Goal: Task Accomplishment & Management: Manage account settings

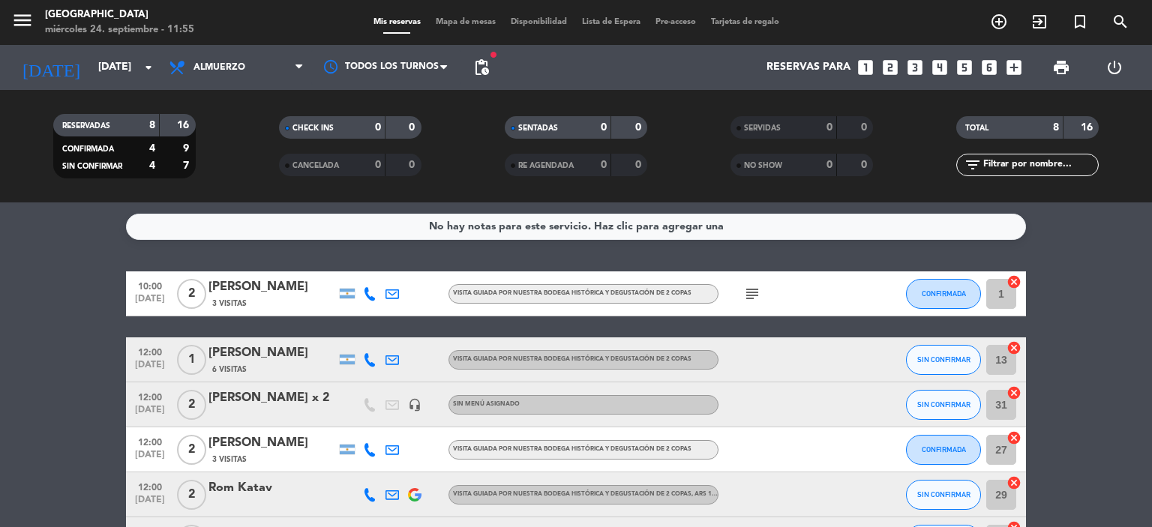
click at [242, 350] on div "[PERSON_NAME]" at bounding box center [271, 352] width 127 height 19
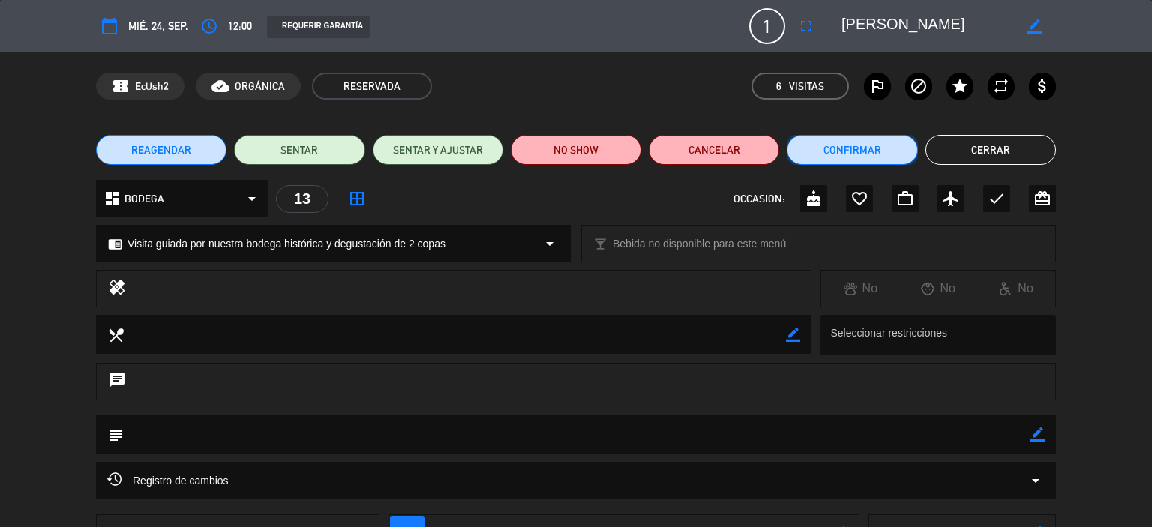
click at [865, 148] on button "Confirmar" at bounding box center [852, 150] width 130 height 30
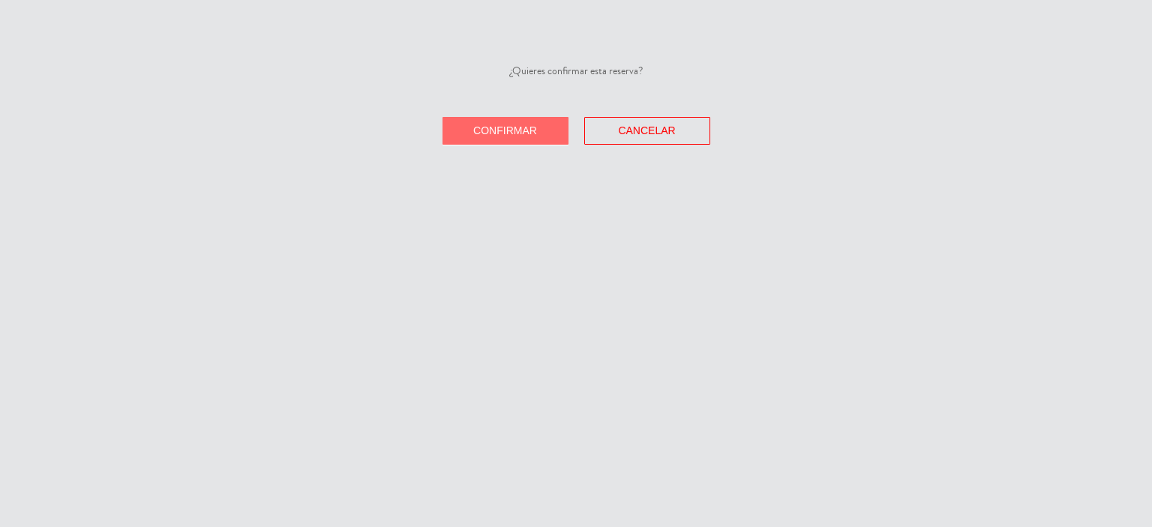
click at [540, 136] on button "Confirmar" at bounding box center [505, 131] width 126 height 28
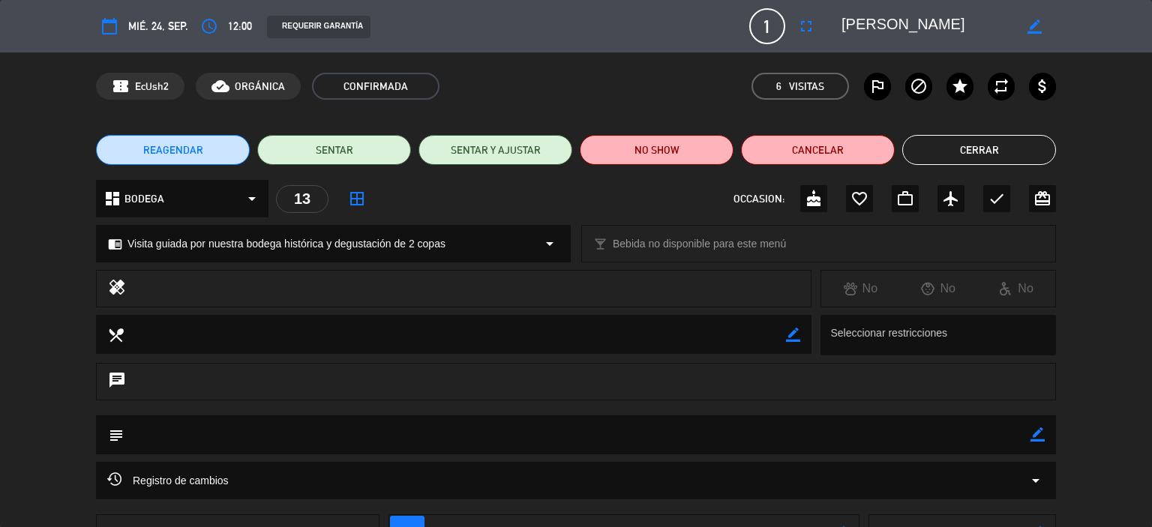
click at [997, 144] on button "Cerrar" at bounding box center [979, 150] width 154 height 30
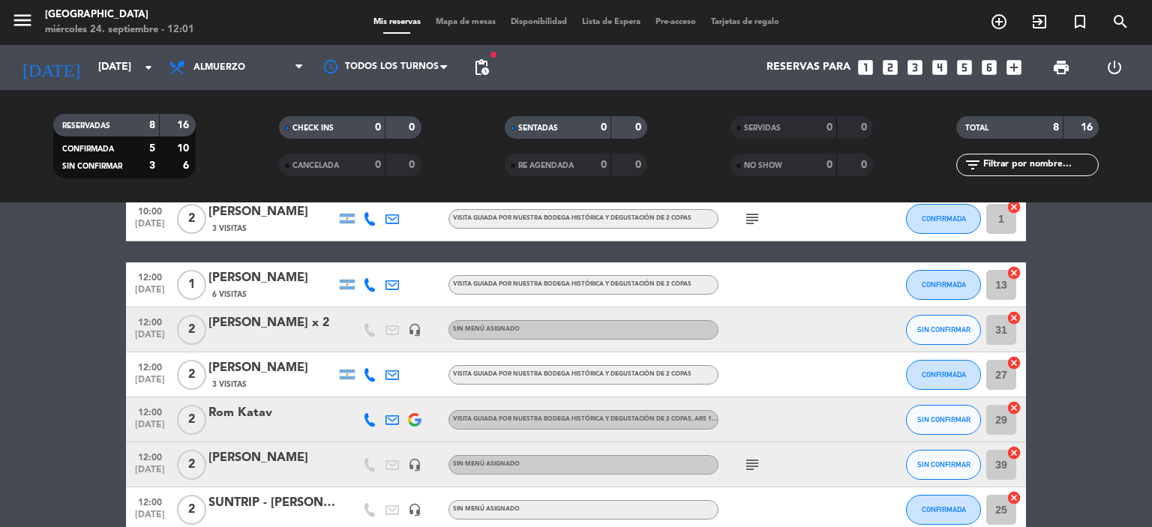
scroll to position [150, 0]
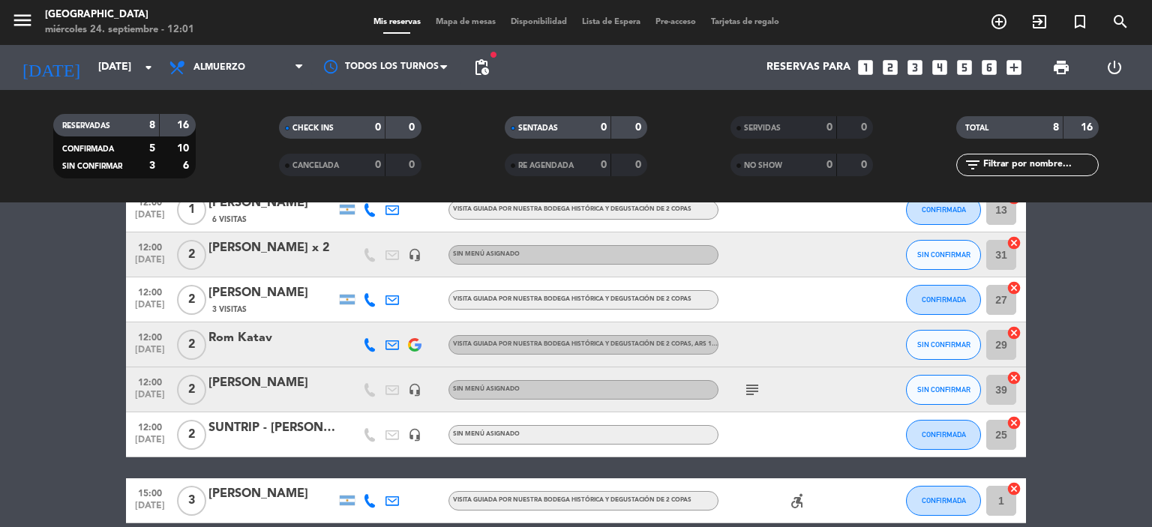
click at [278, 379] on div "[PERSON_NAME]" at bounding box center [271, 382] width 127 height 19
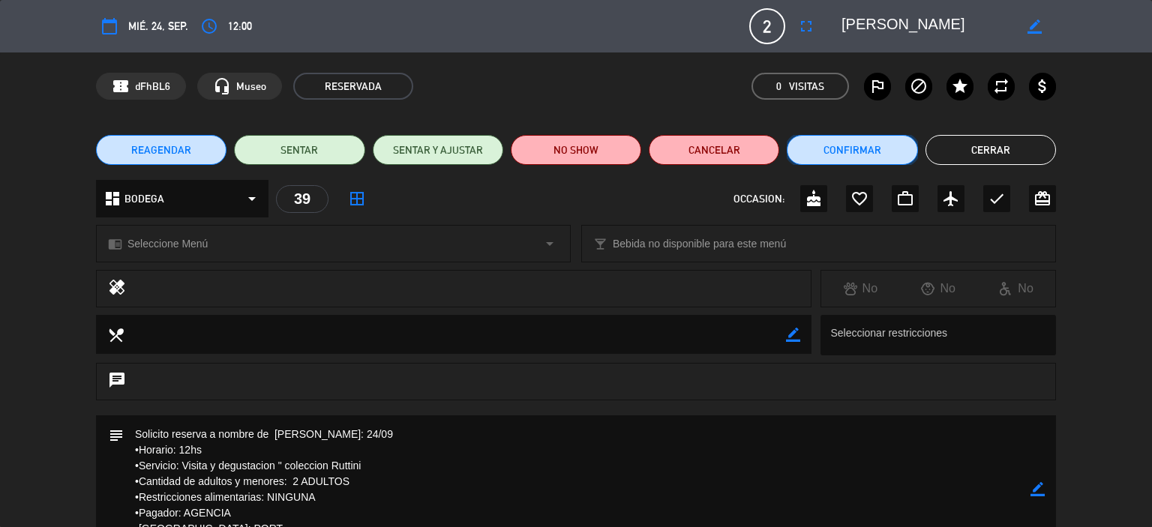
click at [850, 143] on button "Confirmar" at bounding box center [852, 150] width 130 height 30
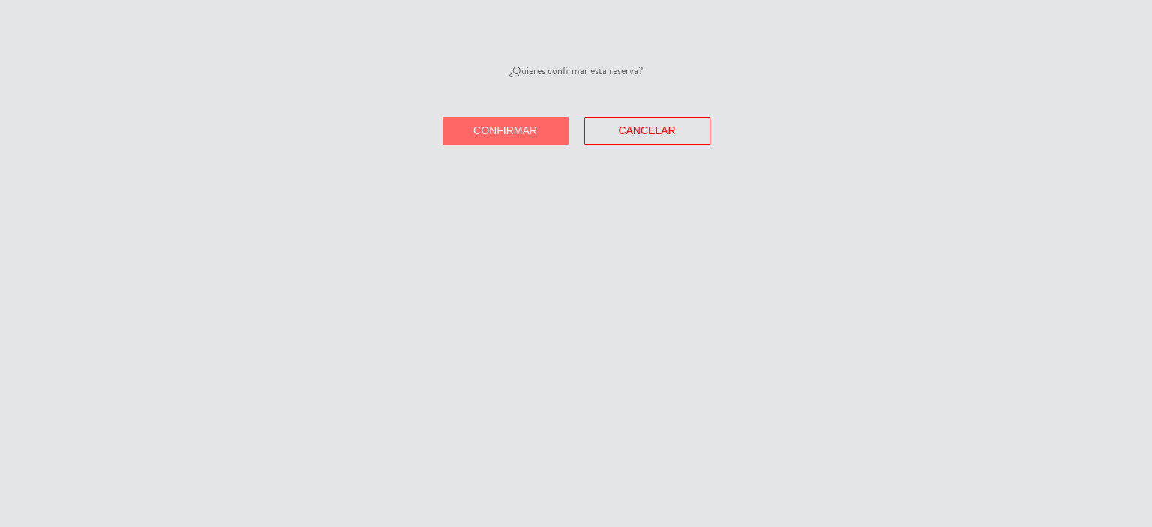
click at [533, 126] on span "Confirmar" at bounding box center [505, 130] width 64 height 12
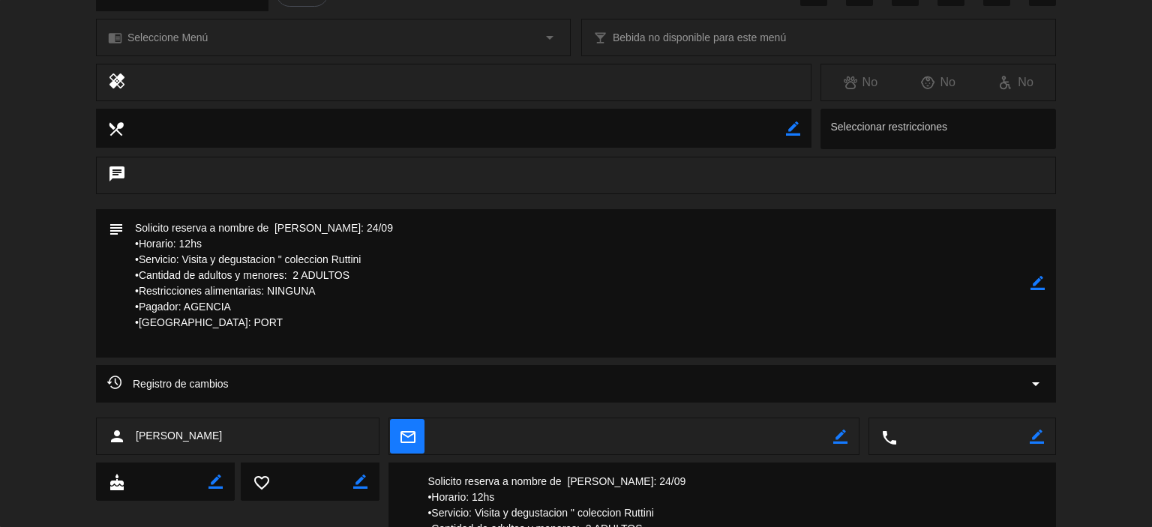
scroll to position [0, 0]
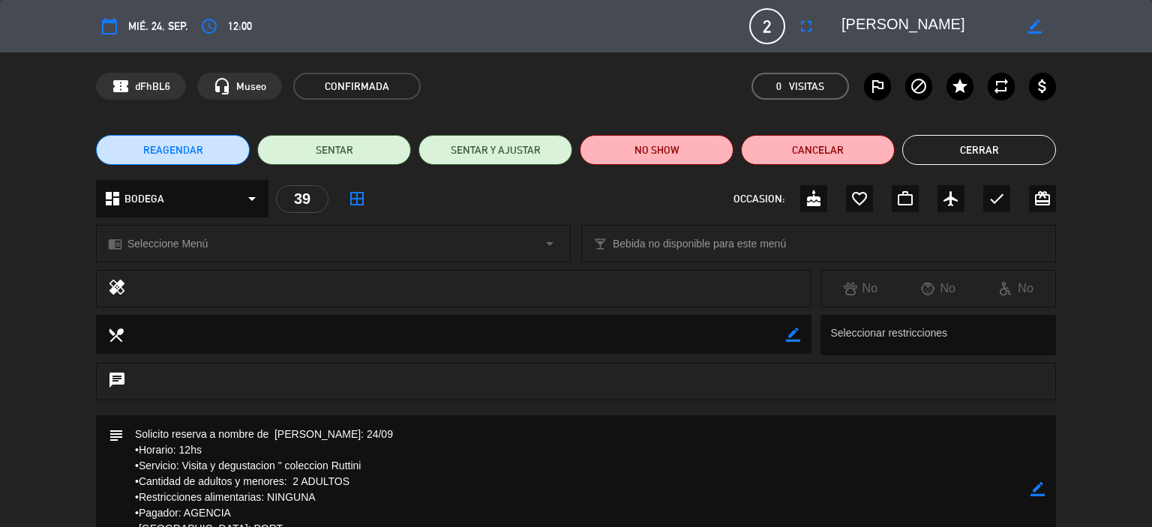
click at [1011, 158] on button "Cerrar" at bounding box center [979, 150] width 154 height 30
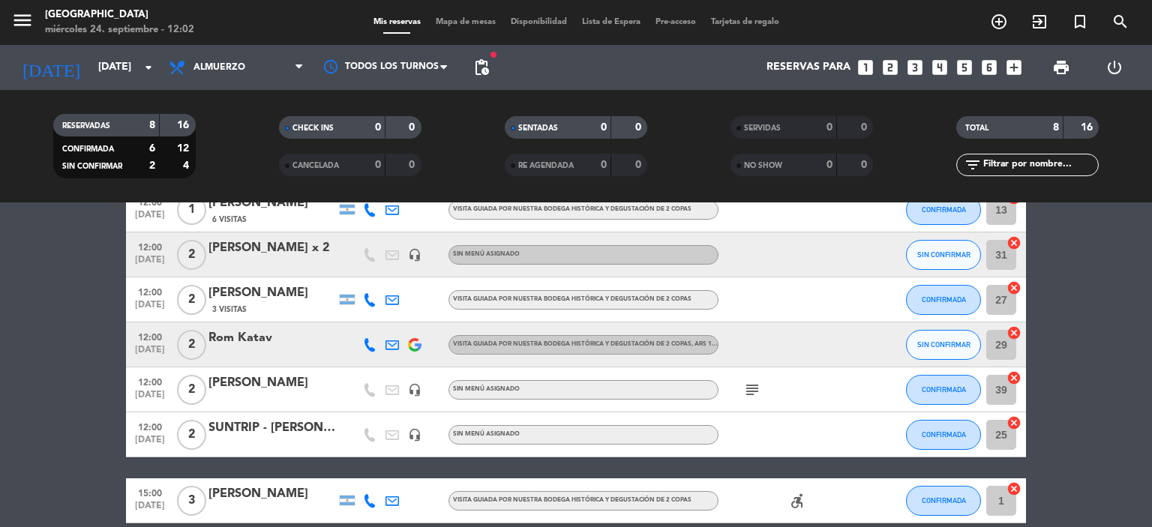
click at [298, 384] on div "[PERSON_NAME]" at bounding box center [271, 382] width 127 height 19
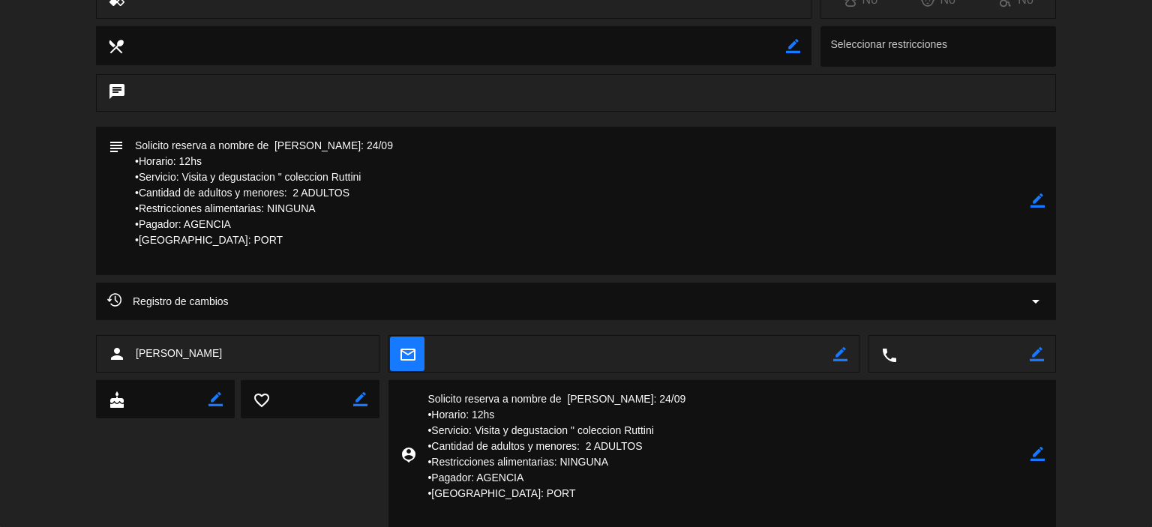
scroll to position [300, 0]
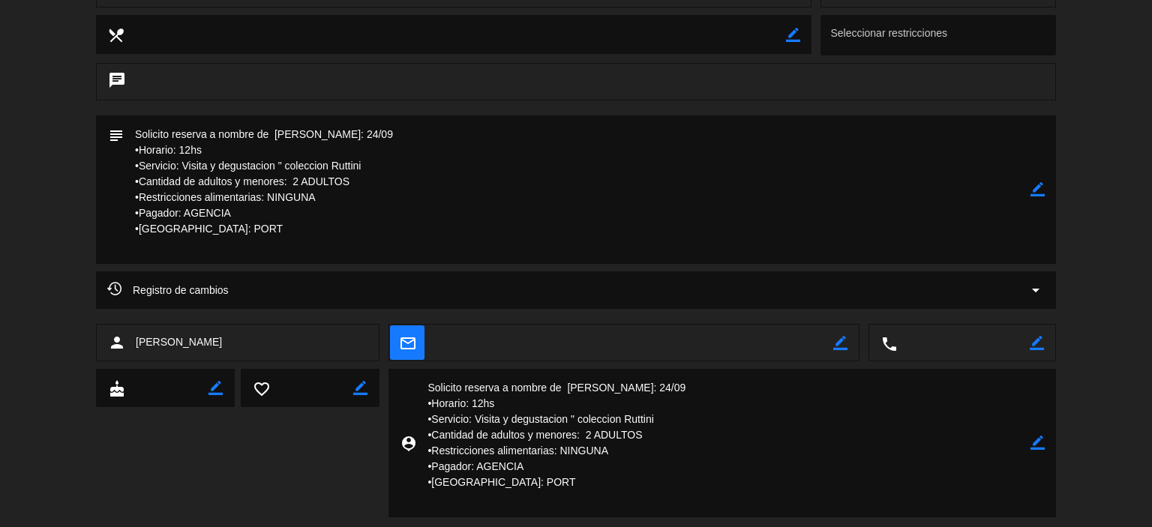
drag, startPoint x: 506, startPoint y: 498, endPoint x: 426, endPoint y: 391, distance: 133.9
click at [426, 391] on textarea at bounding box center [723, 443] width 614 height 148
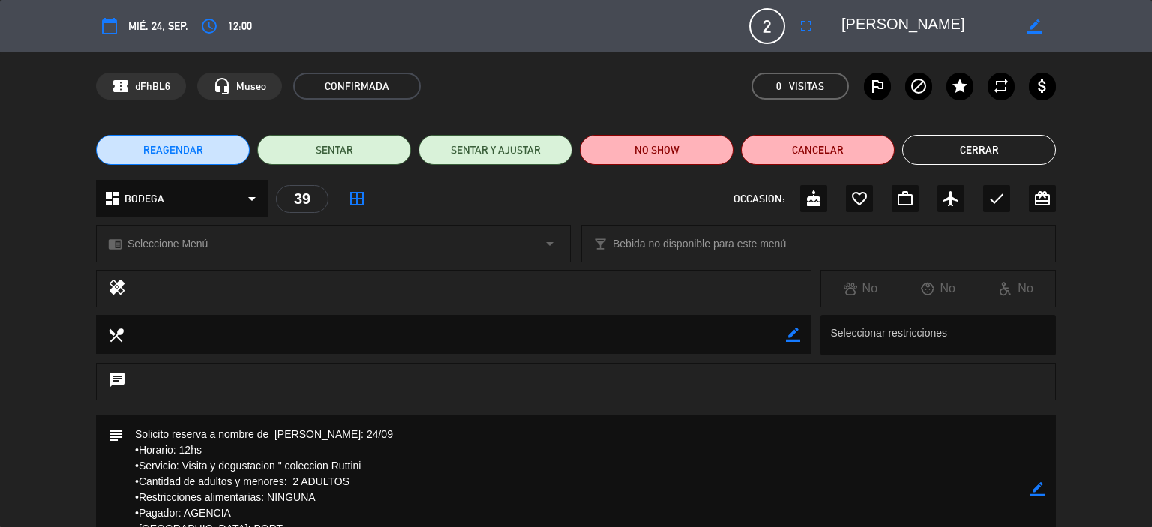
click at [968, 156] on button "Cerrar" at bounding box center [979, 150] width 154 height 30
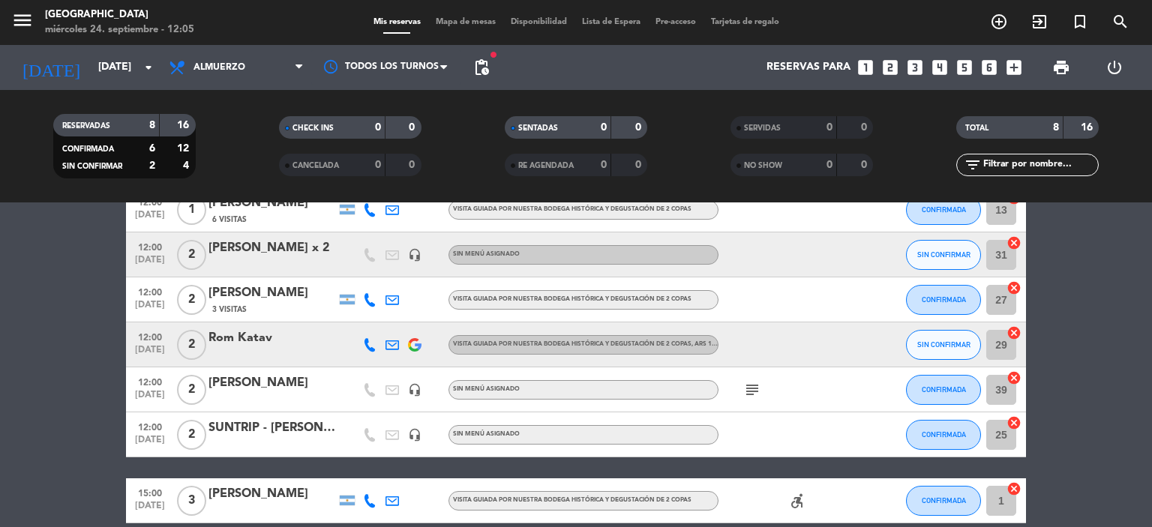
click at [268, 253] on div "[PERSON_NAME] x 2" at bounding box center [271, 247] width 127 height 19
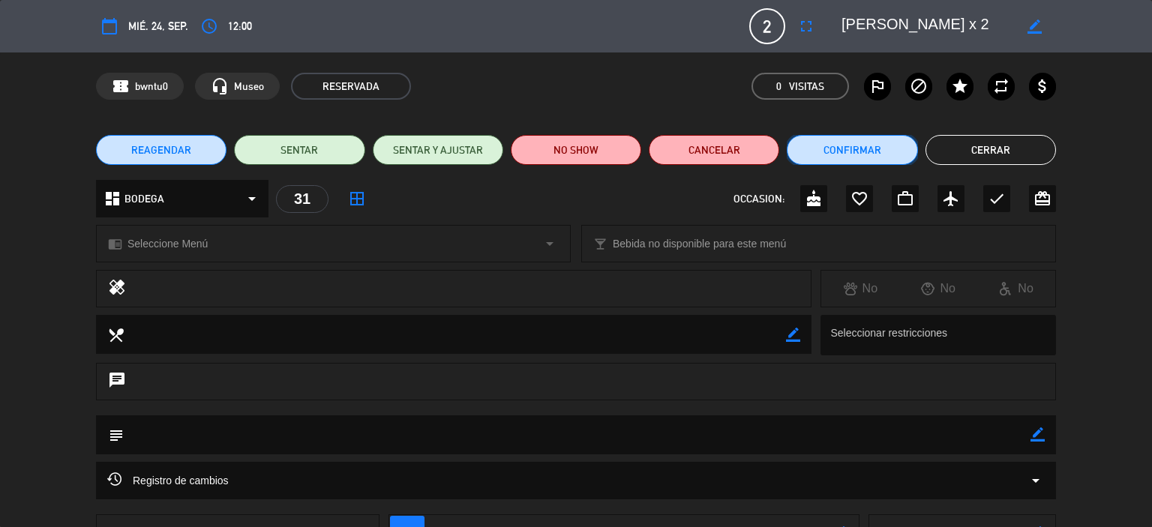
click at [860, 148] on button "Confirmar" at bounding box center [852, 150] width 130 height 30
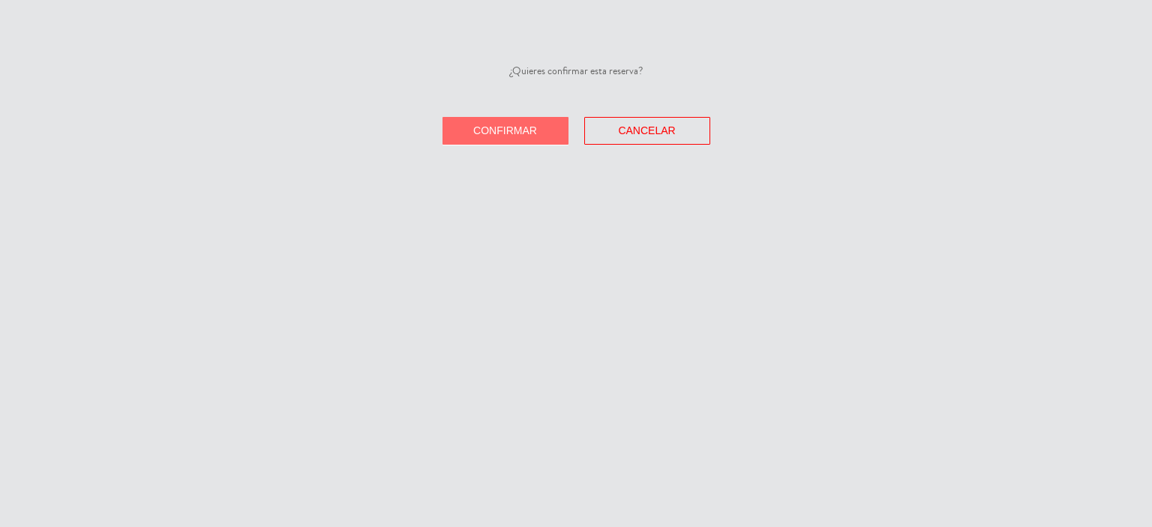
click at [533, 125] on span "Confirmar" at bounding box center [505, 130] width 64 height 12
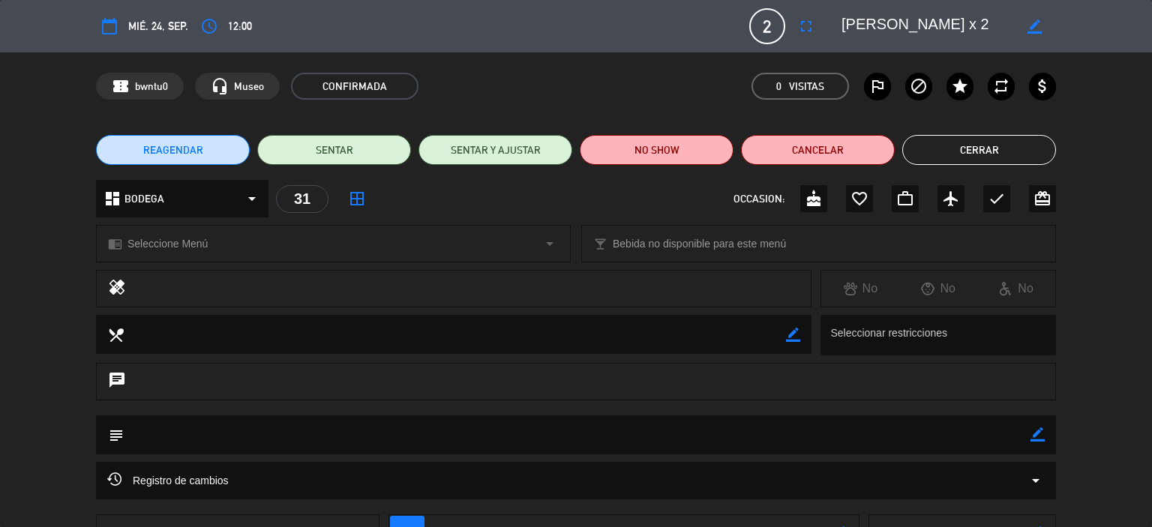
click at [966, 158] on button "Cerrar" at bounding box center [979, 150] width 154 height 30
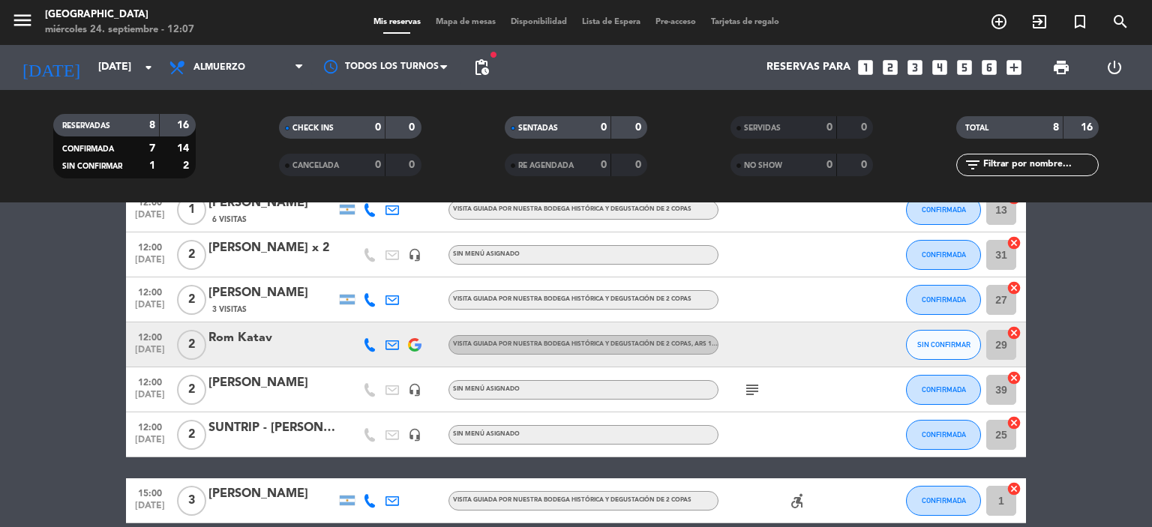
scroll to position [75, 0]
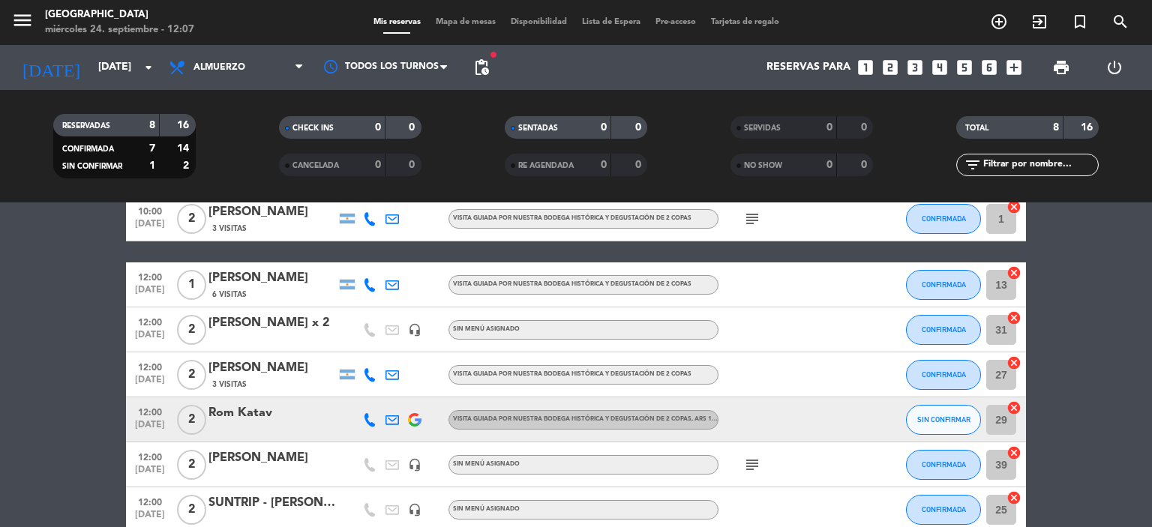
click at [231, 413] on div "Rom Katav" at bounding box center [271, 412] width 127 height 19
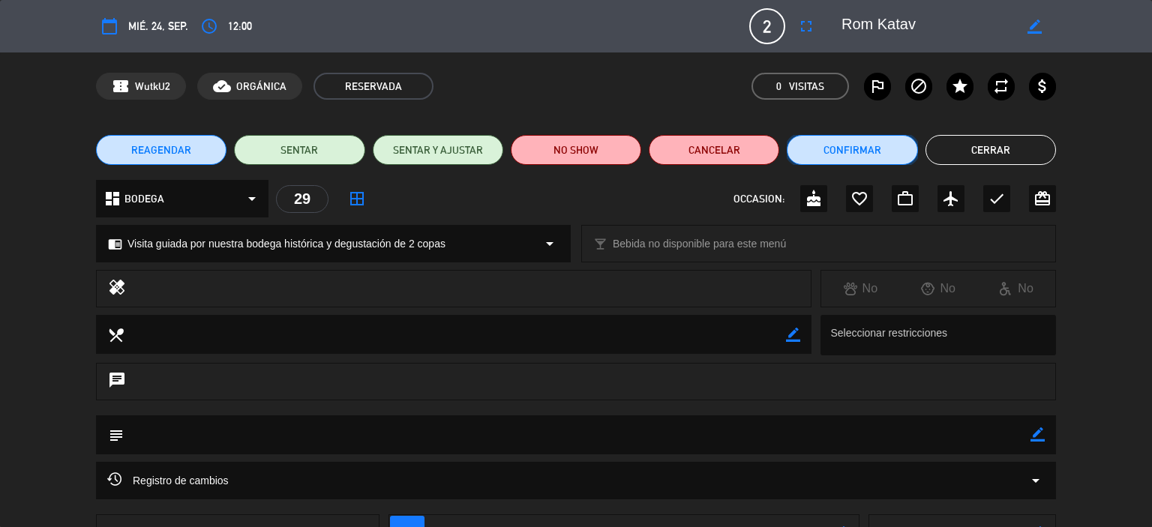
click at [863, 146] on button "Confirmar" at bounding box center [852, 150] width 130 height 30
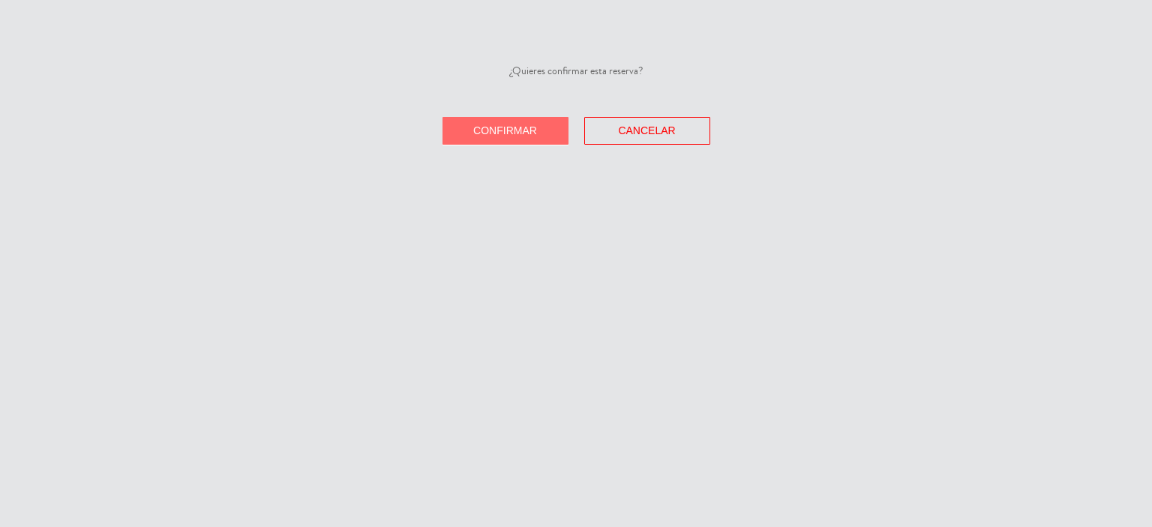
click at [528, 138] on button "Confirmar" at bounding box center [505, 131] width 126 height 28
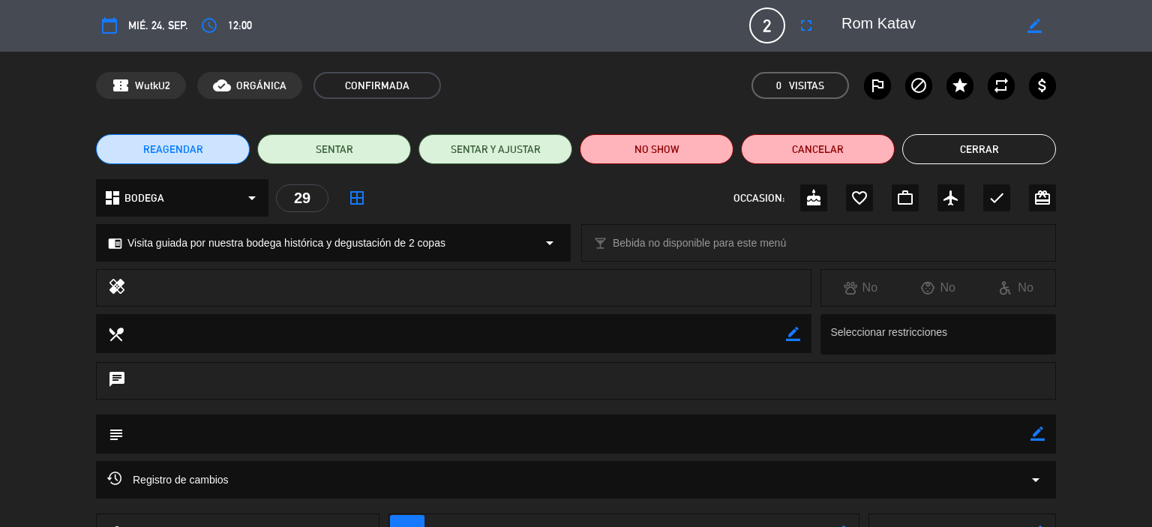
scroll to position [0, 0]
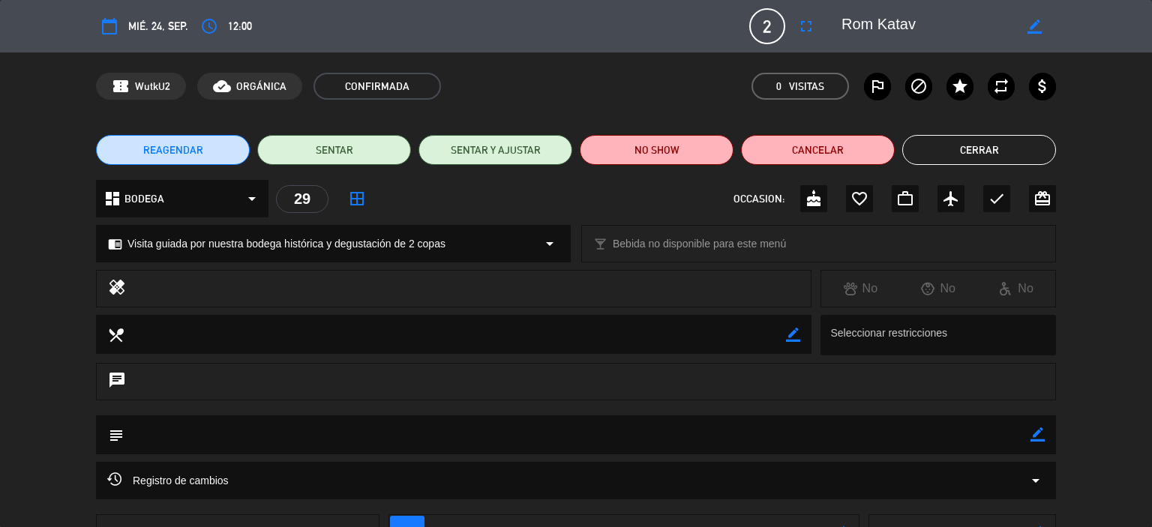
click at [970, 152] on button "Cerrar" at bounding box center [979, 150] width 154 height 30
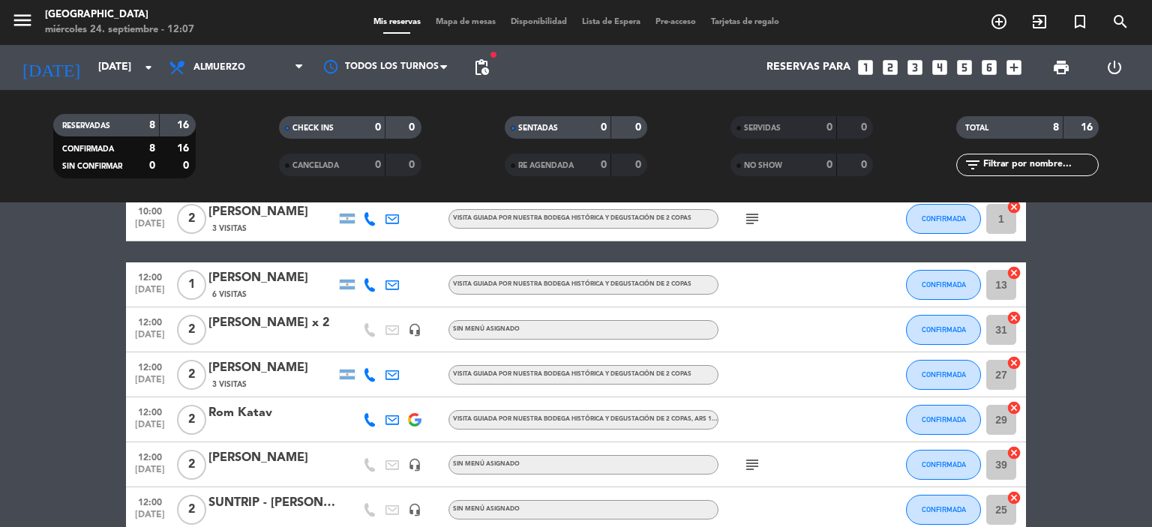
scroll to position [150, 0]
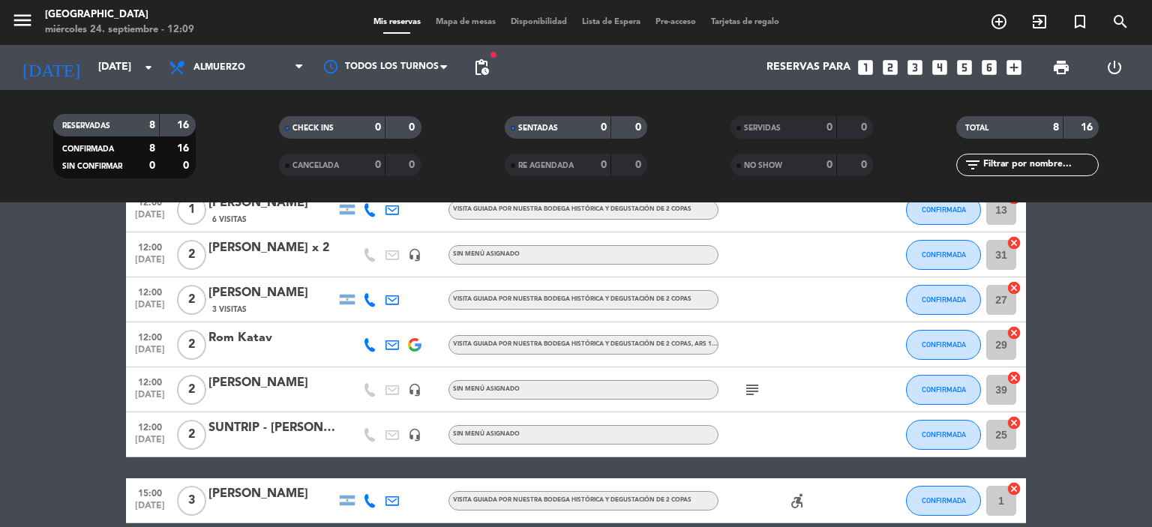
click at [511, 342] on span "Visita guiada por nuestra bodega histórica y degustación de 2 copas , ARS 14000" at bounding box center [590, 344] width 274 height 6
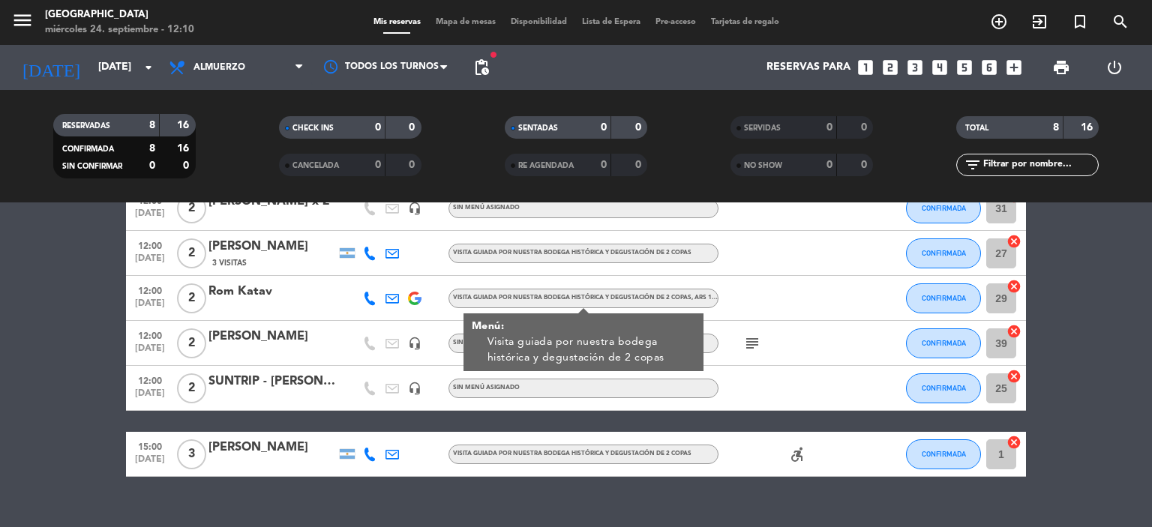
scroll to position [220, 0]
